Goal: Transaction & Acquisition: Download file/media

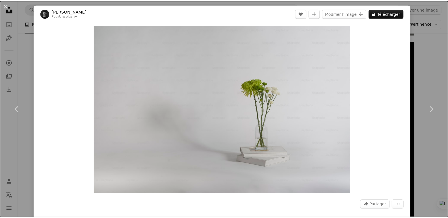
scroll to position [8473, 0]
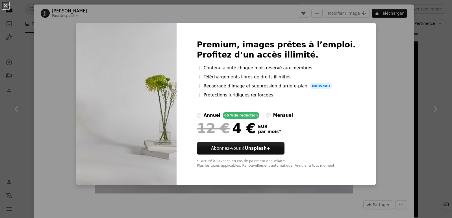
click at [378, 49] on div "An X shape Premium, images prêtes à l’emploi. Profitez d’un accès illimité. A p…" at bounding box center [226, 109] width 452 height 218
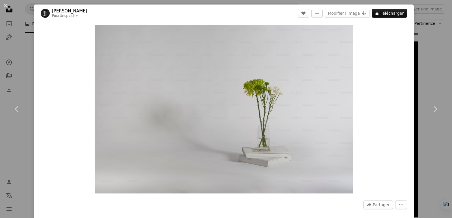
drag, startPoint x: 411, startPoint y: 25, endPoint x: 427, endPoint y: 80, distance: 57.5
click at [412, 25] on div "An X shape Chevron left Chevron right [PERSON_NAME] Pour Unsplash+ A heart A pl…" at bounding box center [226, 109] width 452 height 218
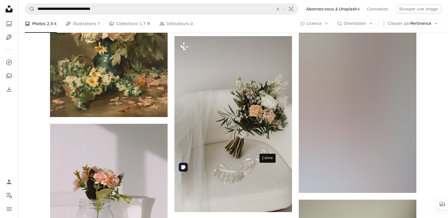
scroll to position [17121, 0]
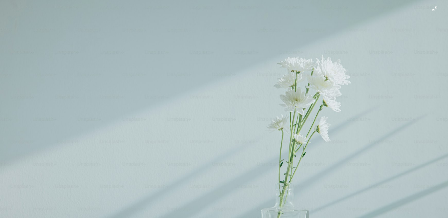
click at [432, 8] on img "Zoom arrière sur cette image" at bounding box center [224, 149] width 449 height 299
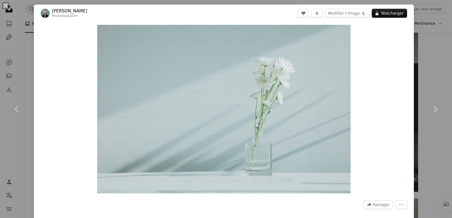
click at [432, 50] on div "An X shape Chevron left Chevron right [PERSON_NAME] Pour Unsplash+ A heart A pl…" at bounding box center [226, 109] width 452 height 218
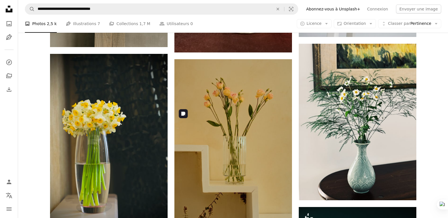
scroll to position [18591, 0]
